Goal: Information Seeking & Learning: Learn about a topic

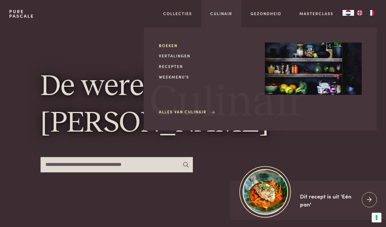
click at [170, 47] on link "Boeken" at bounding box center [207, 46] width 97 height 6
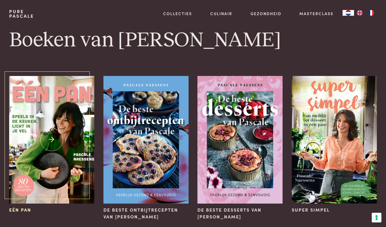
click at [47, 145] on img at bounding box center [51, 140] width 85 height 128
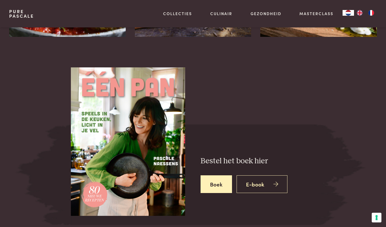
scroll to position [736, 0]
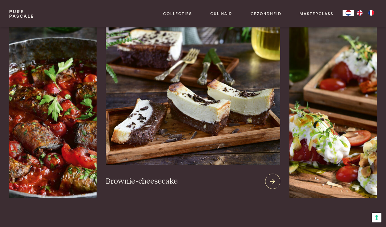
click at [164, 106] on img at bounding box center [193, 96] width 175 height 138
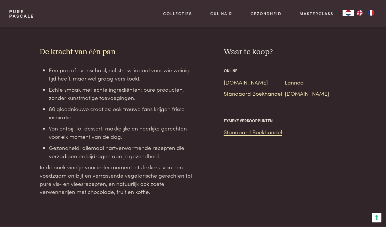
scroll to position [430, 0]
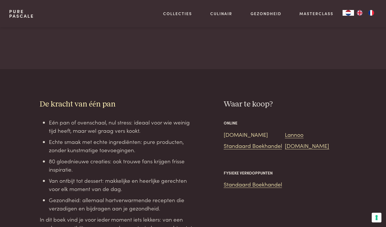
click at [234, 130] on link "[DOMAIN_NAME]" at bounding box center [245, 134] width 44 height 8
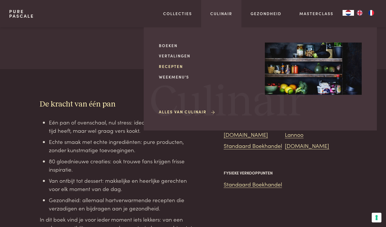
click at [164, 66] on link "Recepten" at bounding box center [207, 66] width 97 height 6
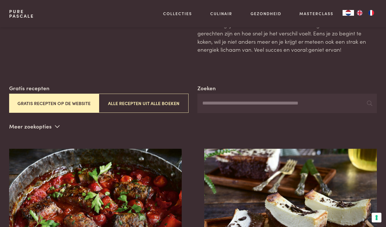
scroll to position [48, 0]
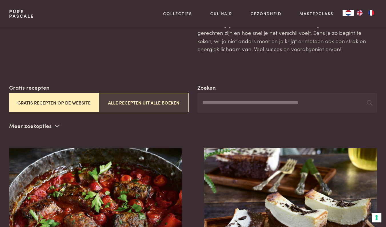
click at [142, 103] on button "Alle recepten uit alle boeken" at bounding box center [144, 102] width 90 height 19
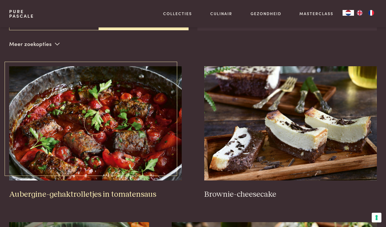
scroll to position [130, 0]
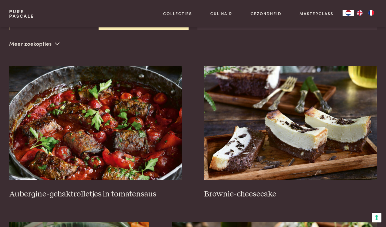
click at [35, 45] on p "Meer zoekopties" at bounding box center [34, 43] width 51 height 9
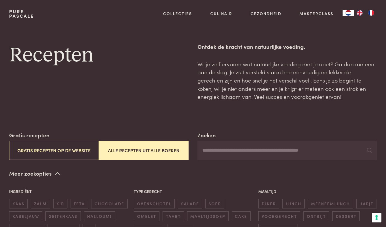
scroll to position [0, 0]
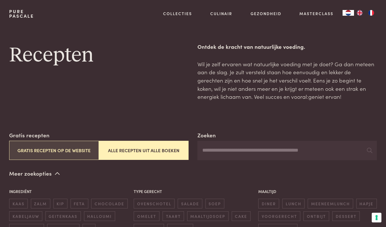
click at [32, 148] on button "Gratis recepten op de website" at bounding box center [54, 150] width 90 height 19
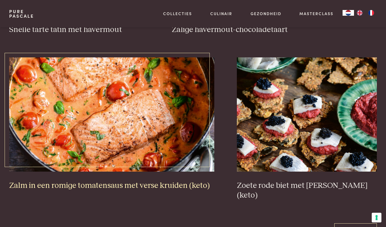
scroll to position [1019, 0]
click at [145, 111] on img at bounding box center [111, 114] width 205 height 114
